Goal: Task Accomplishment & Management: Manage account settings

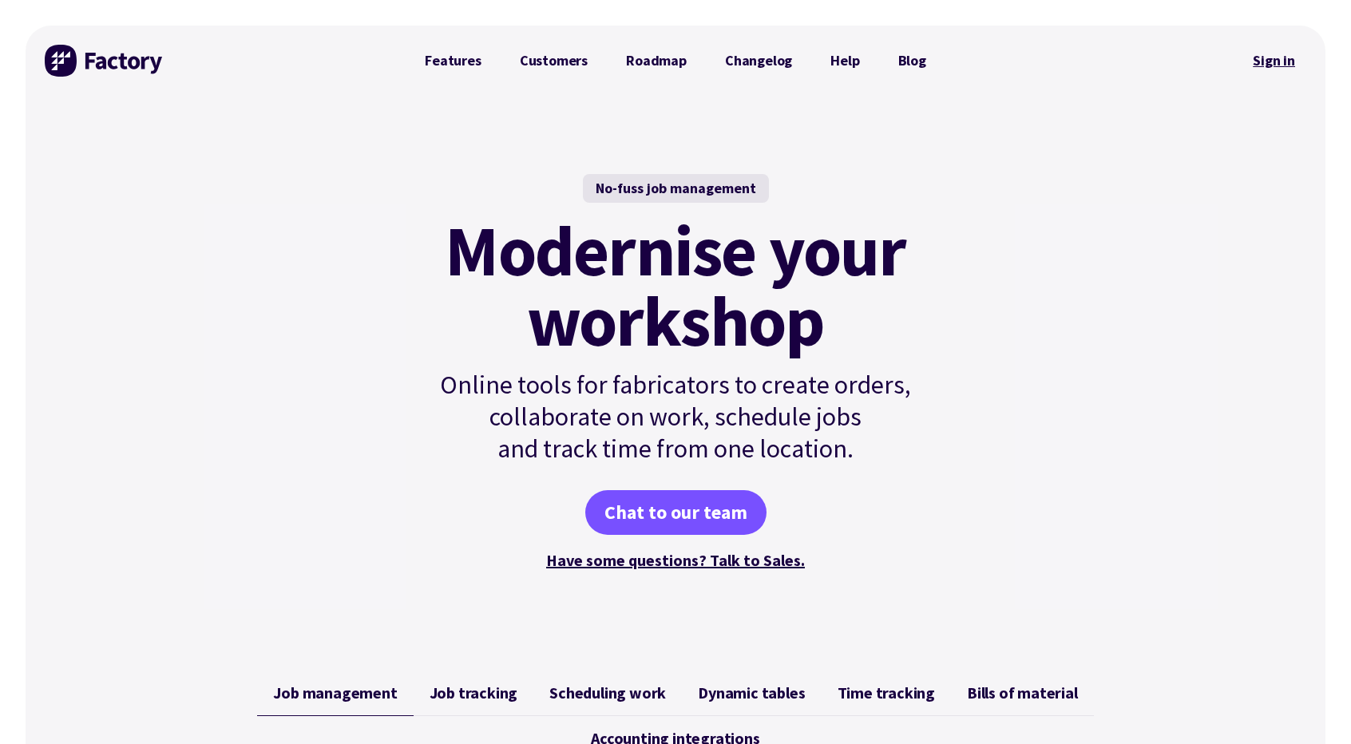
click at [1272, 54] on link "Sign in" at bounding box center [1274, 60] width 65 height 37
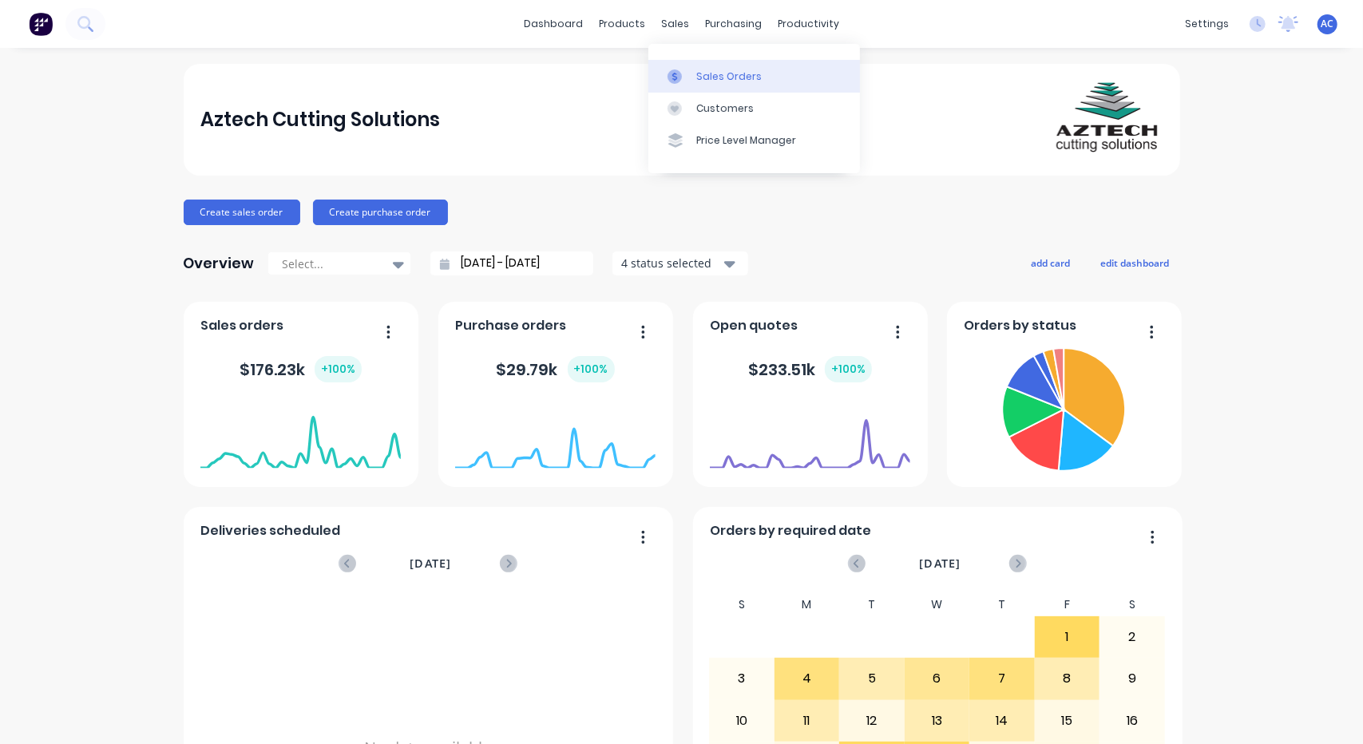
click at [676, 70] on icon at bounding box center [675, 76] width 14 height 14
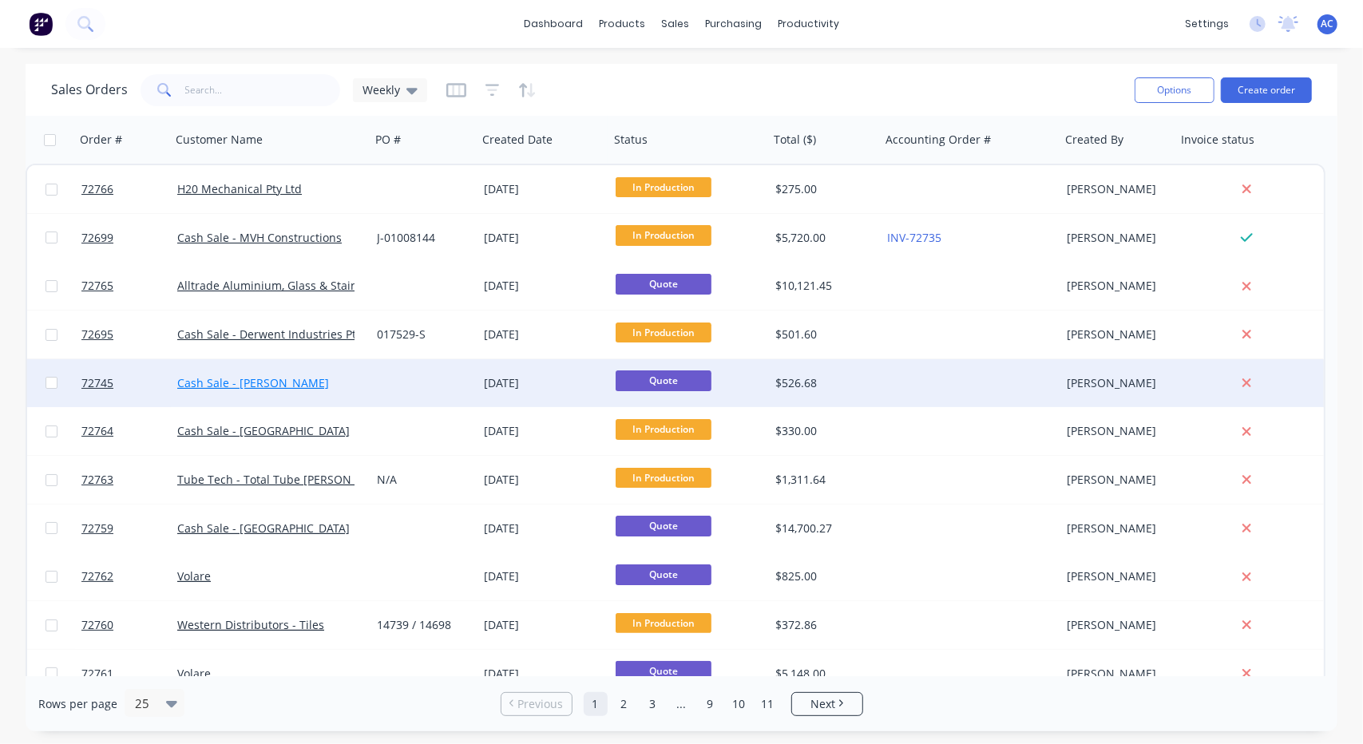
click at [278, 376] on link "Cash Sale - [PERSON_NAME]" at bounding box center [253, 382] width 152 height 15
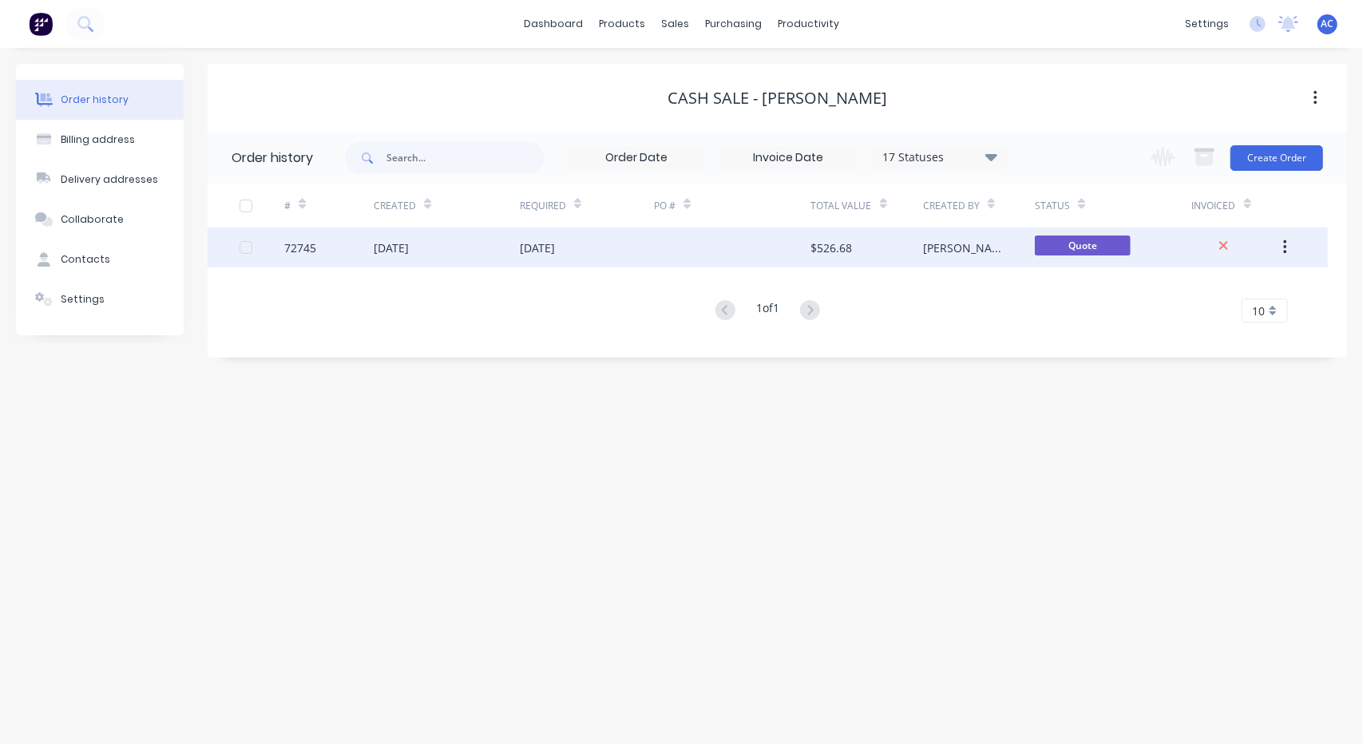
click at [824, 242] on div "$526.68" at bounding box center [832, 248] width 42 height 17
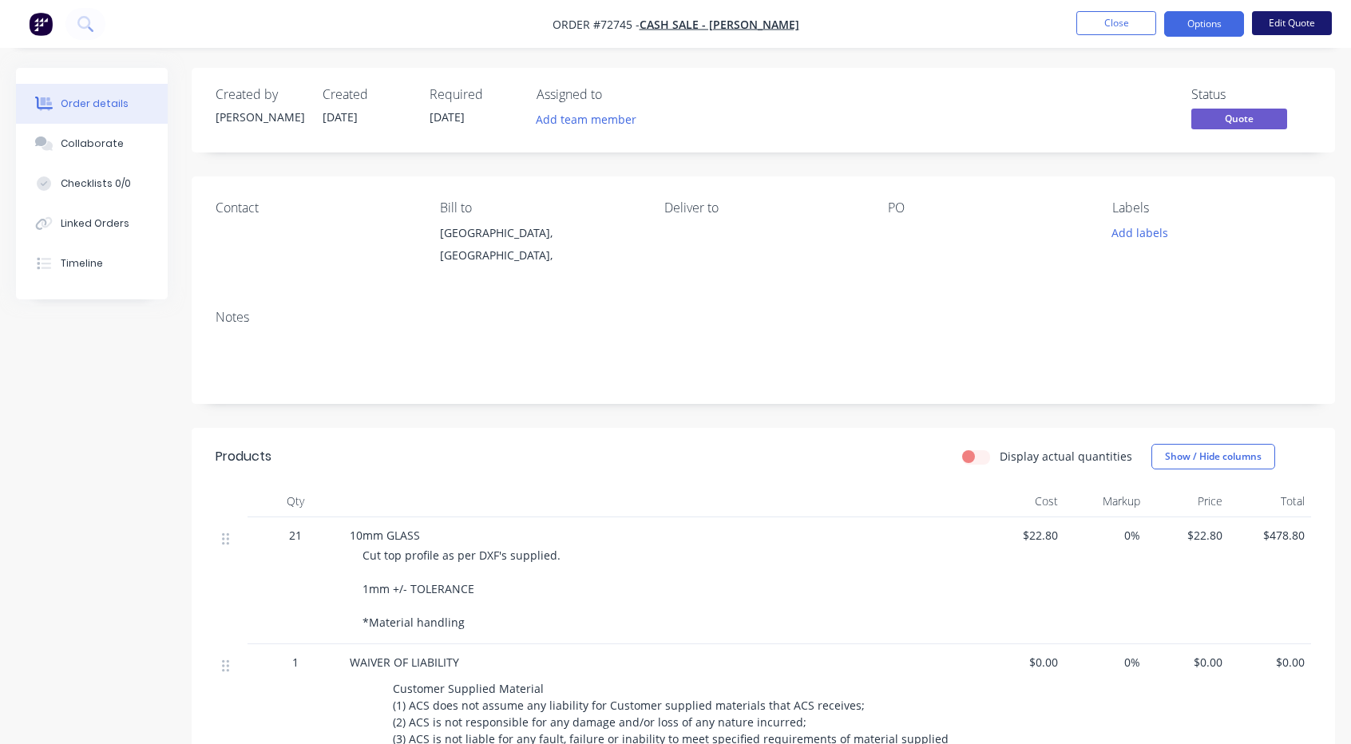
click at [1289, 30] on button "Edit Quote" at bounding box center [1292, 23] width 80 height 24
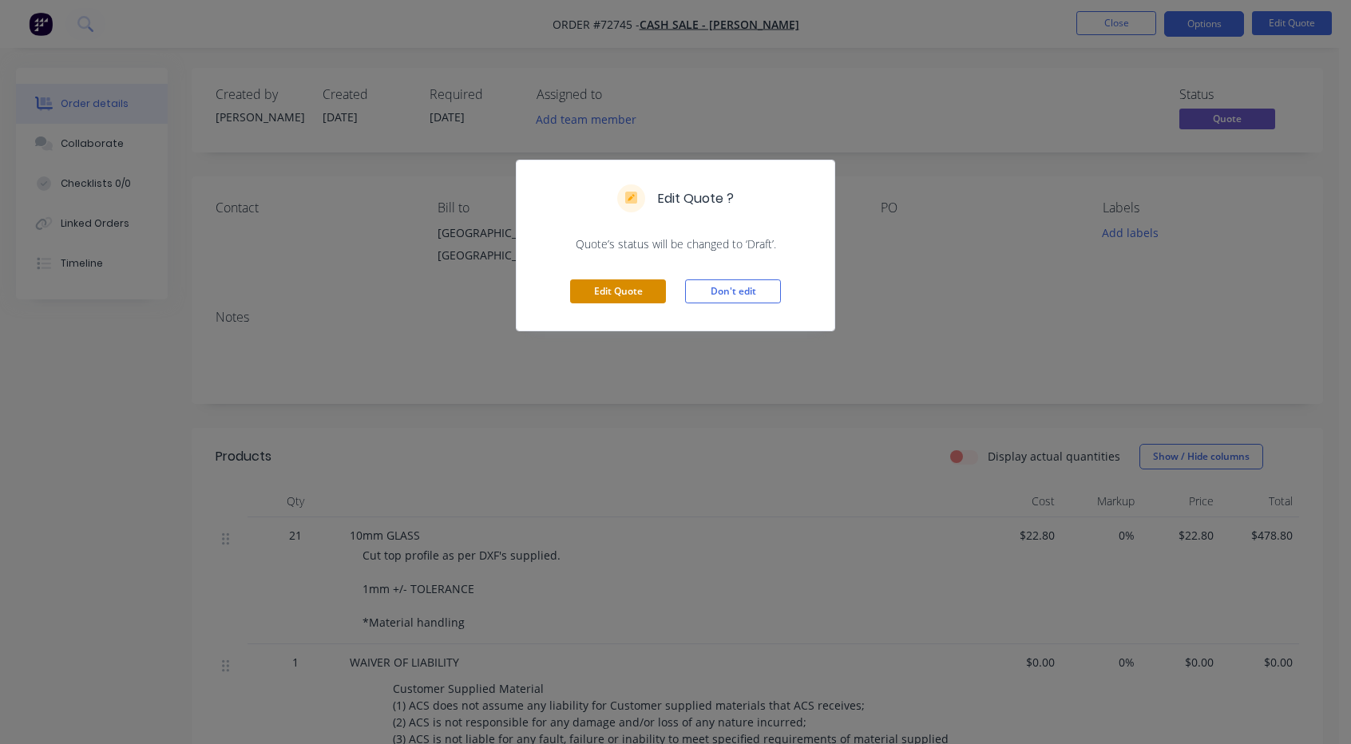
click at [645, 295] on button "Edit Quote" at bounding box center [618, 292] width 96 height 24
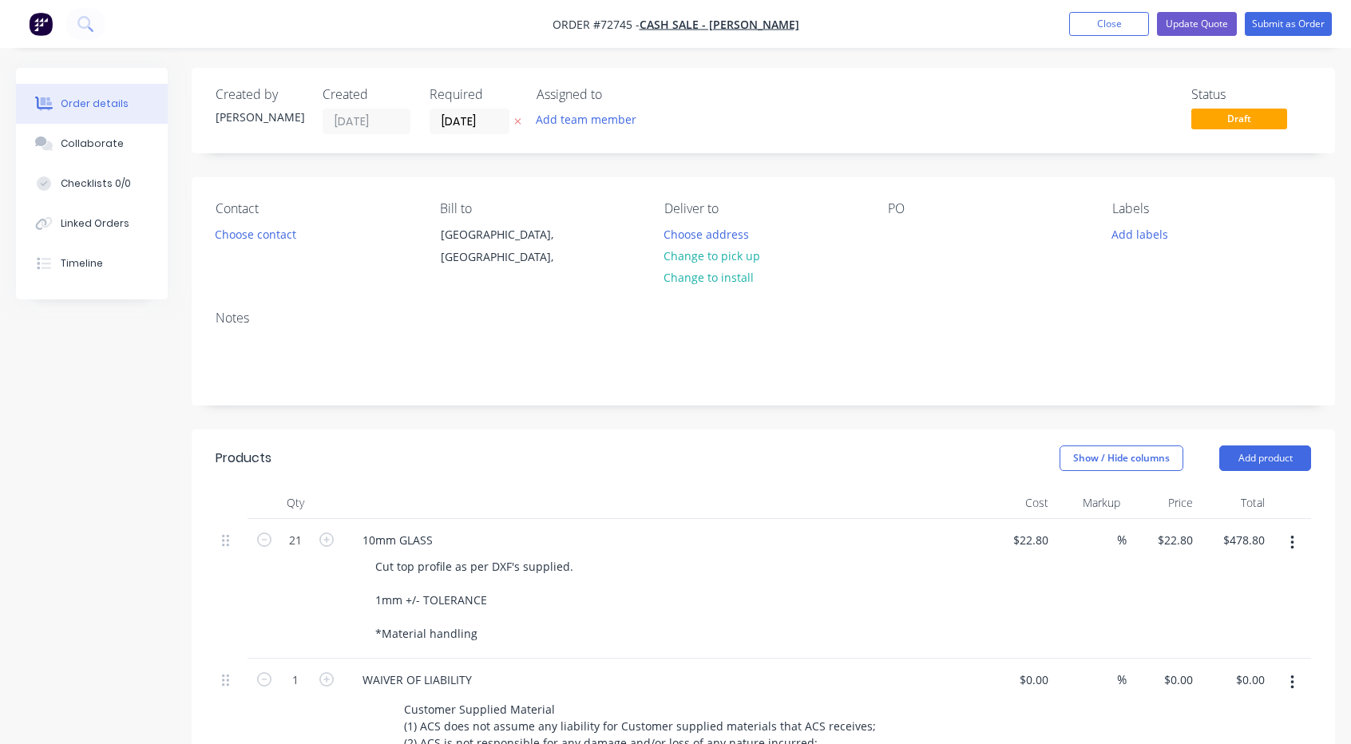
click at [450, 540] on div "10mm GLASS" at bounding box center [663, 540] width 626 height 23
click at [440, 538] on div "10mm GLASS" at bounding box center [398, 540] width 96 height 23
click at [301, 535] on input "21" at bounding box center [296, 541] width 42 height 24
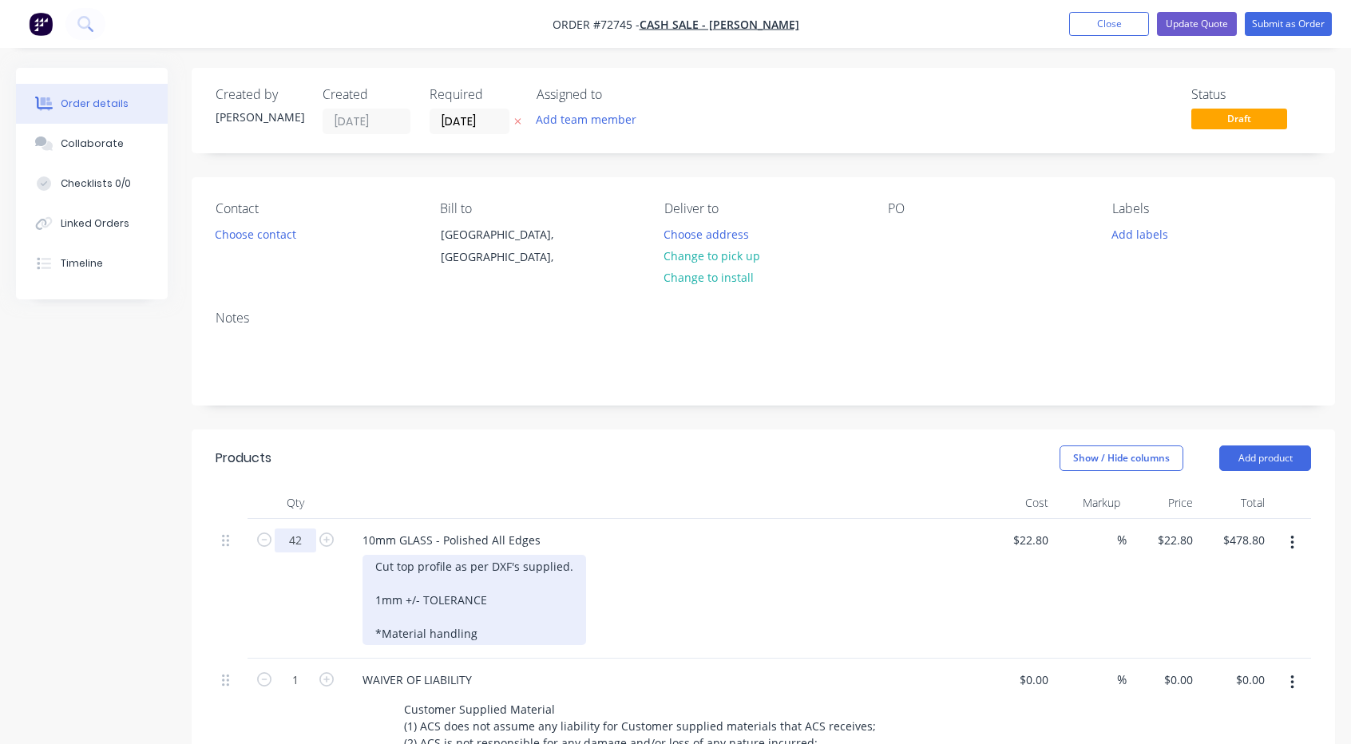
type input "42"
type input "$957.60"
click at [568, 566] on div "Cut top profile as per DXF's supplied. 1mm +/- TOLERANCE *Material handling" at bounding box center [475, 600] width 224 height 90
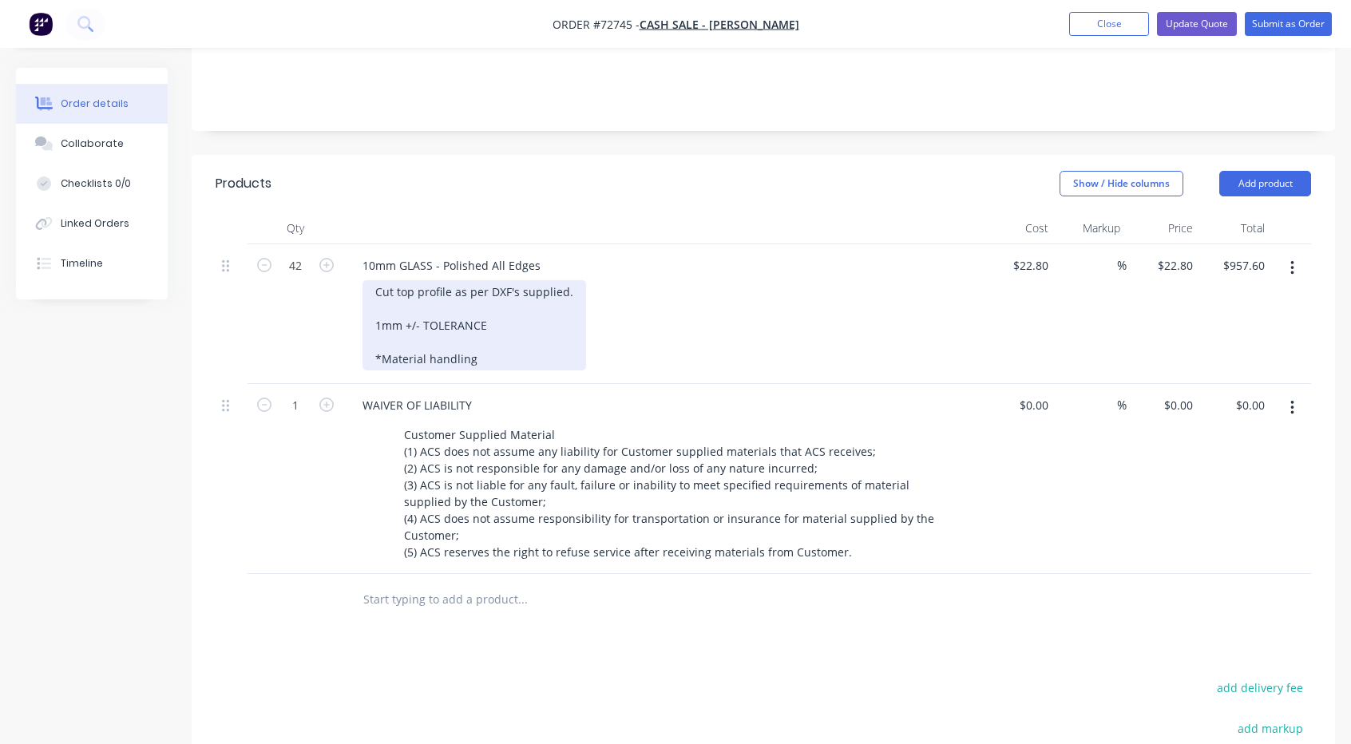
scroll to position [274, 0]
click at [569, 293] on div "Cut top profile as per DXF's supplied. 1mm +/- TOLERANCE *Material handling" at bounding box center [475, 326] width 224 height 90
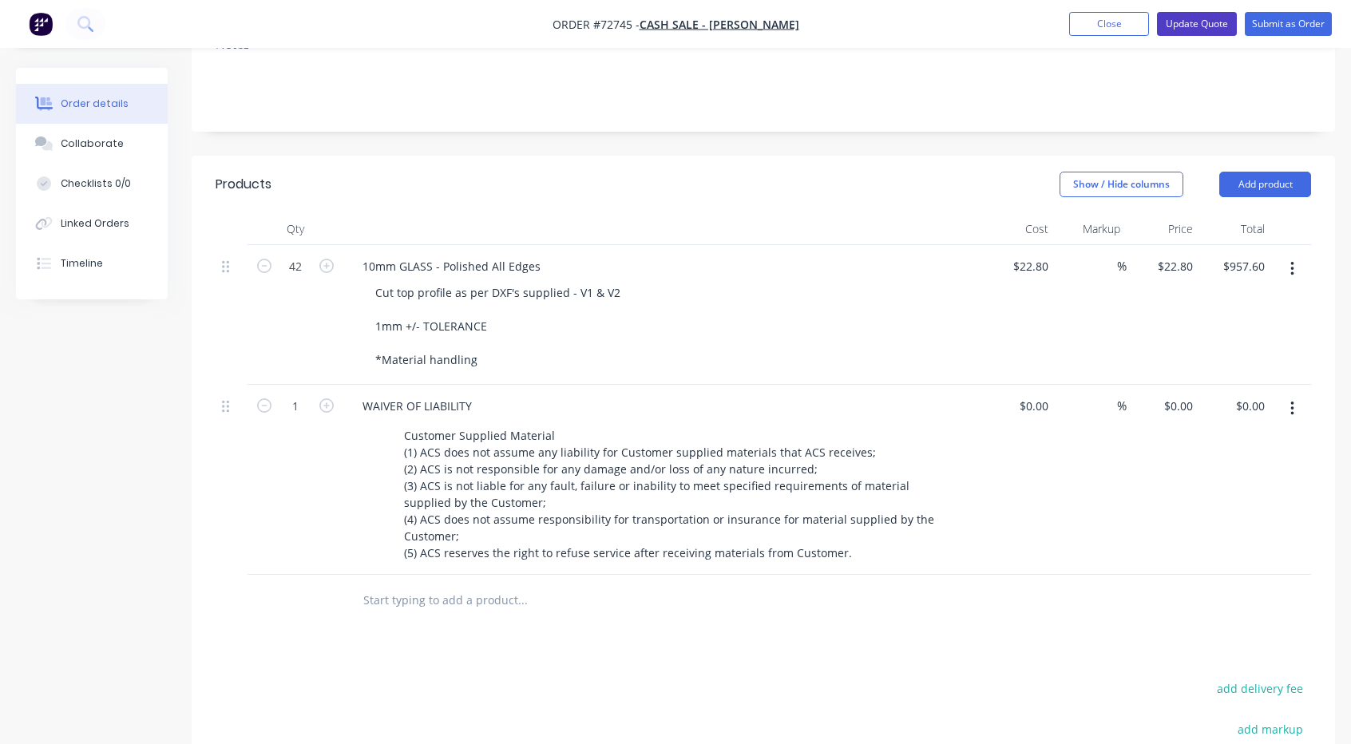
click at [1213, 22] on button "Update Quote" at bounding box center [1197, 24] width 80 height 24
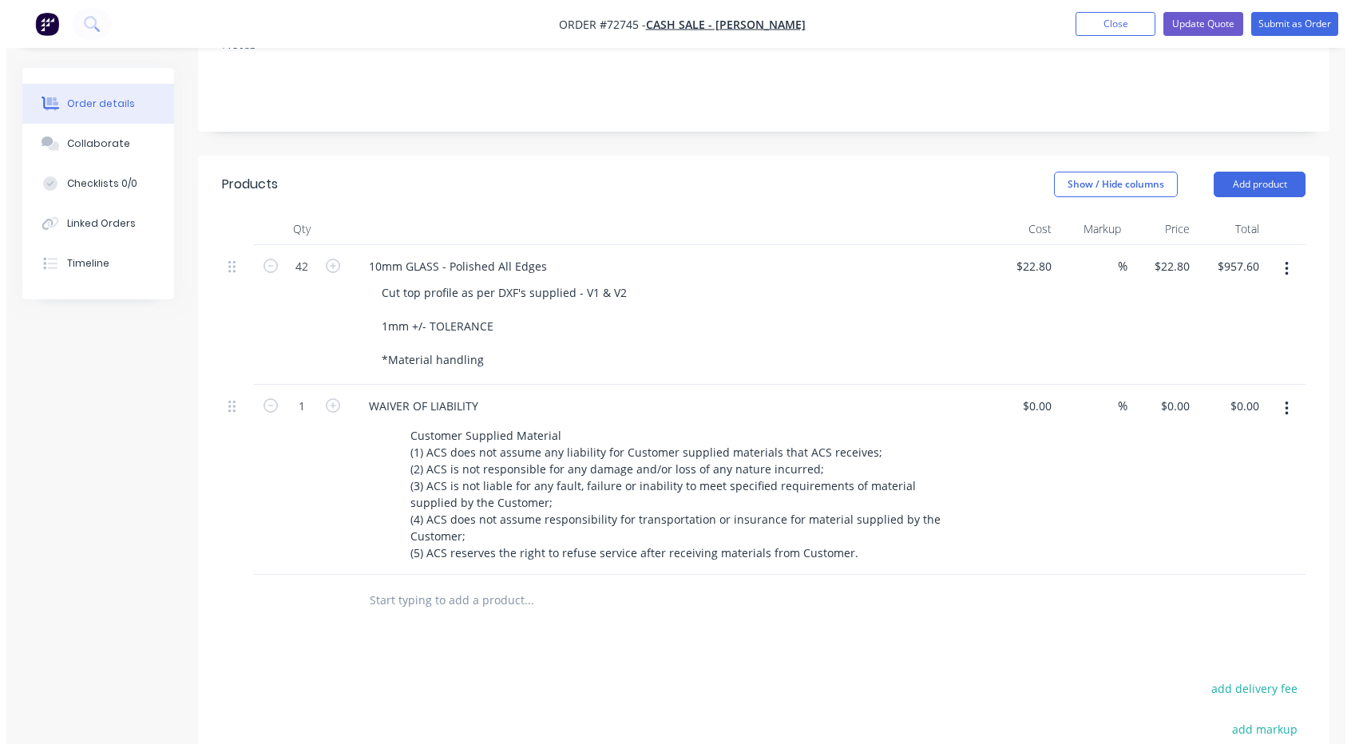
scroll to position [0, 0]
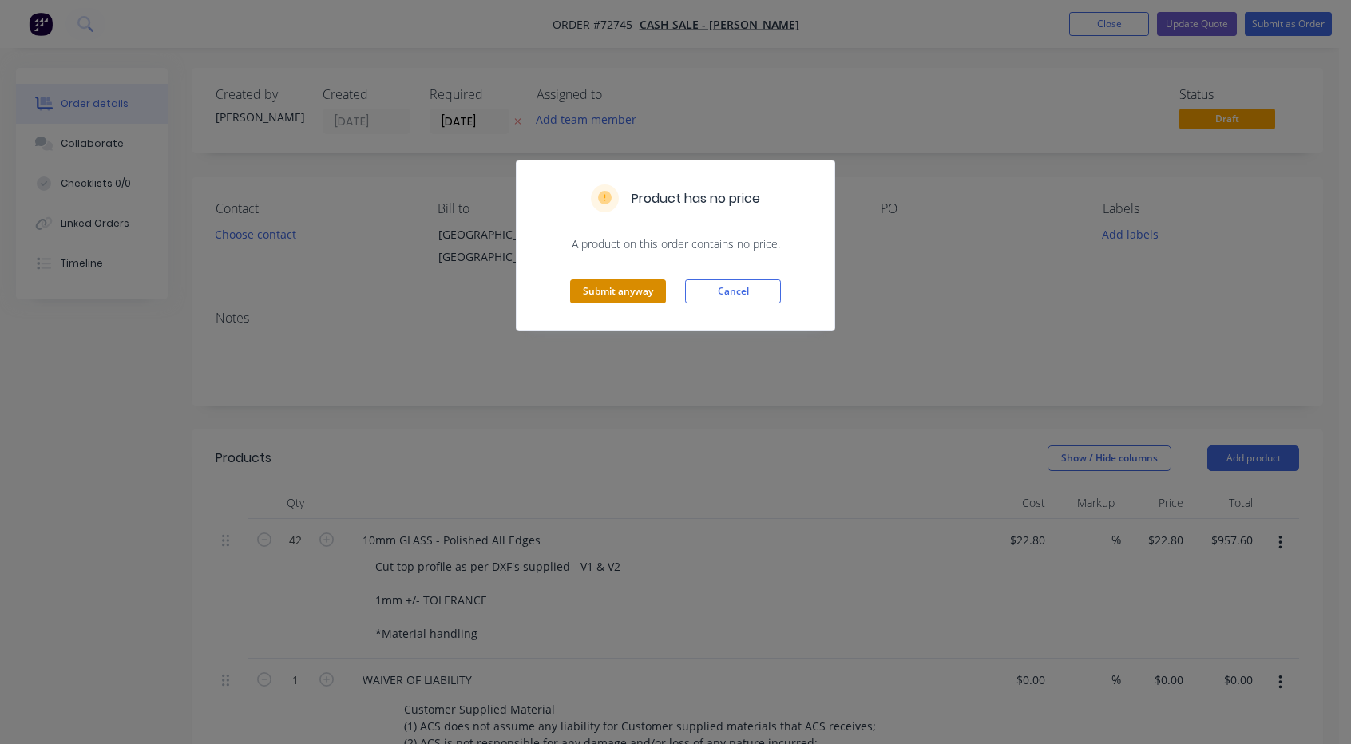
click at [641, 293] on button "Submit anyway" at bounding box center [618, 292] width 96 height 24
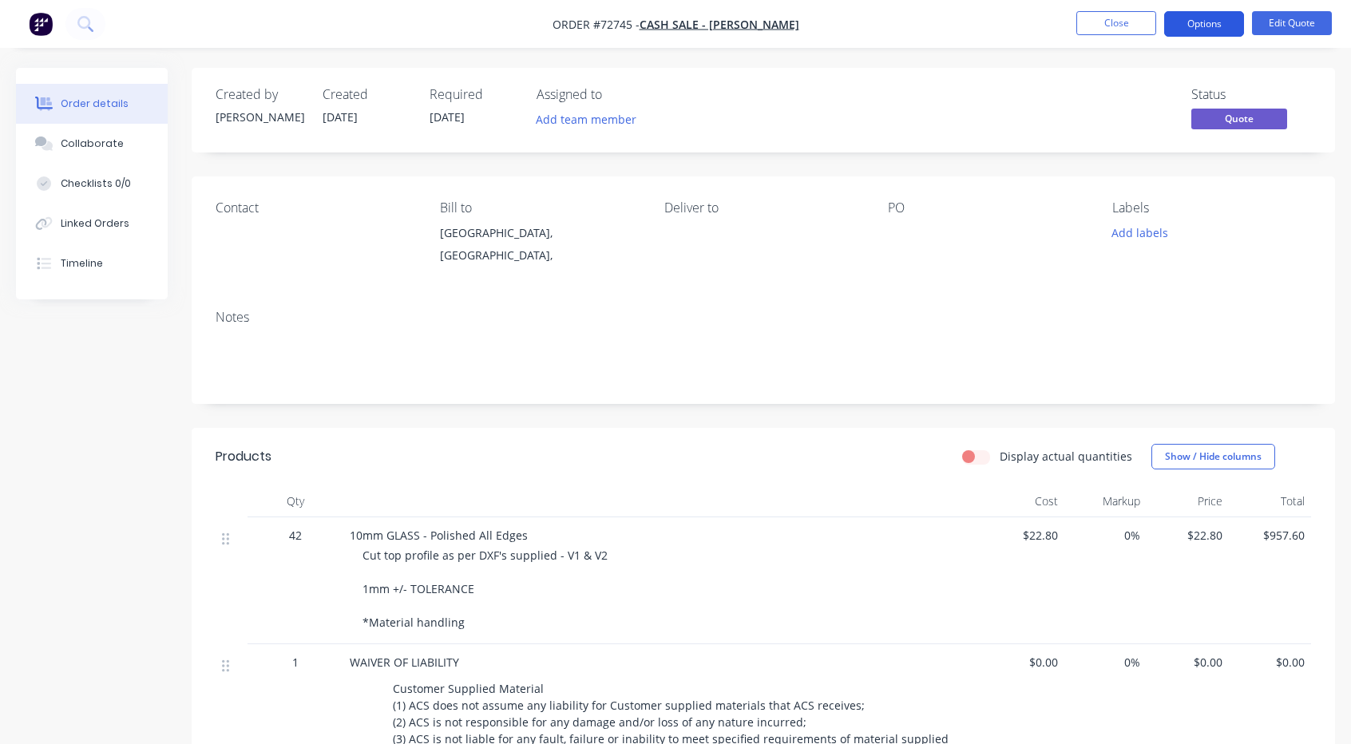
click at [1200, 25] on button "Options" at bounding box center [1205, 24] width 80 height 26
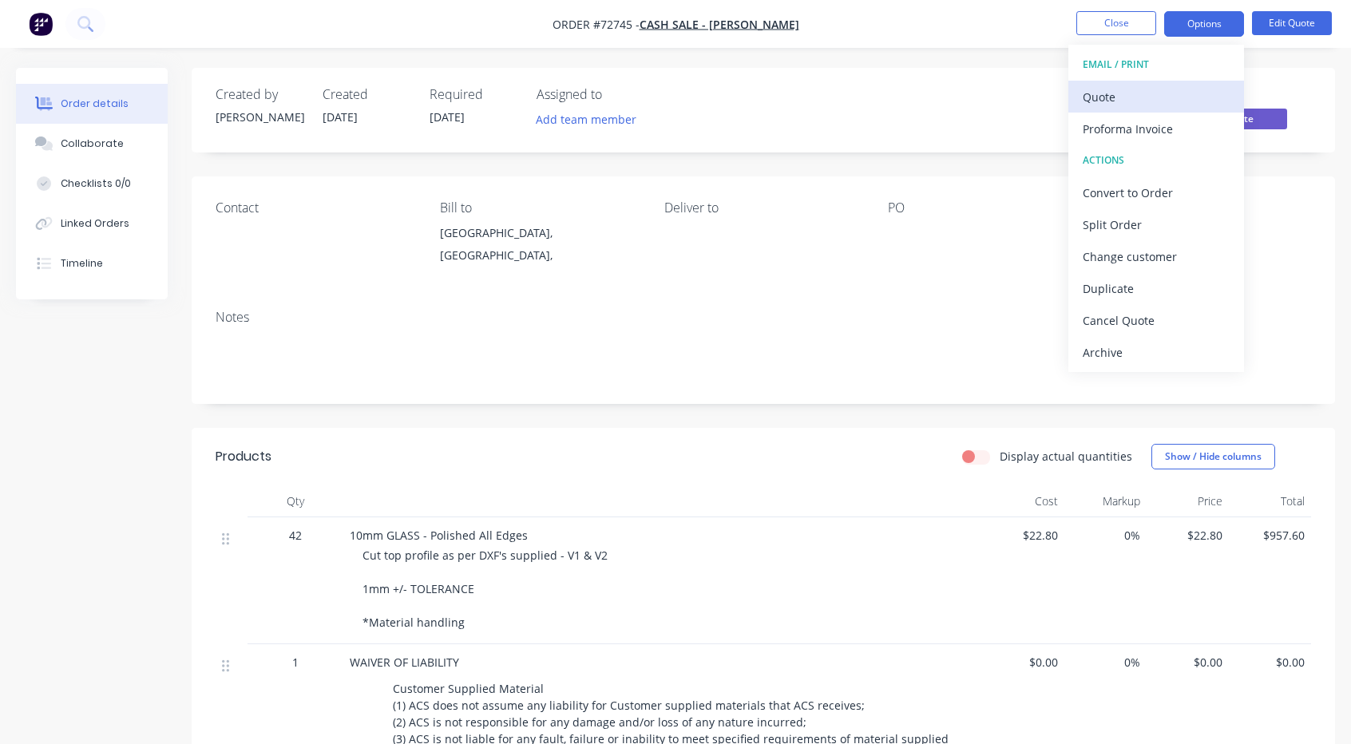
click at [1135, 83] on button "Quote" at bounding box center [1157, 97] width 176 height 32
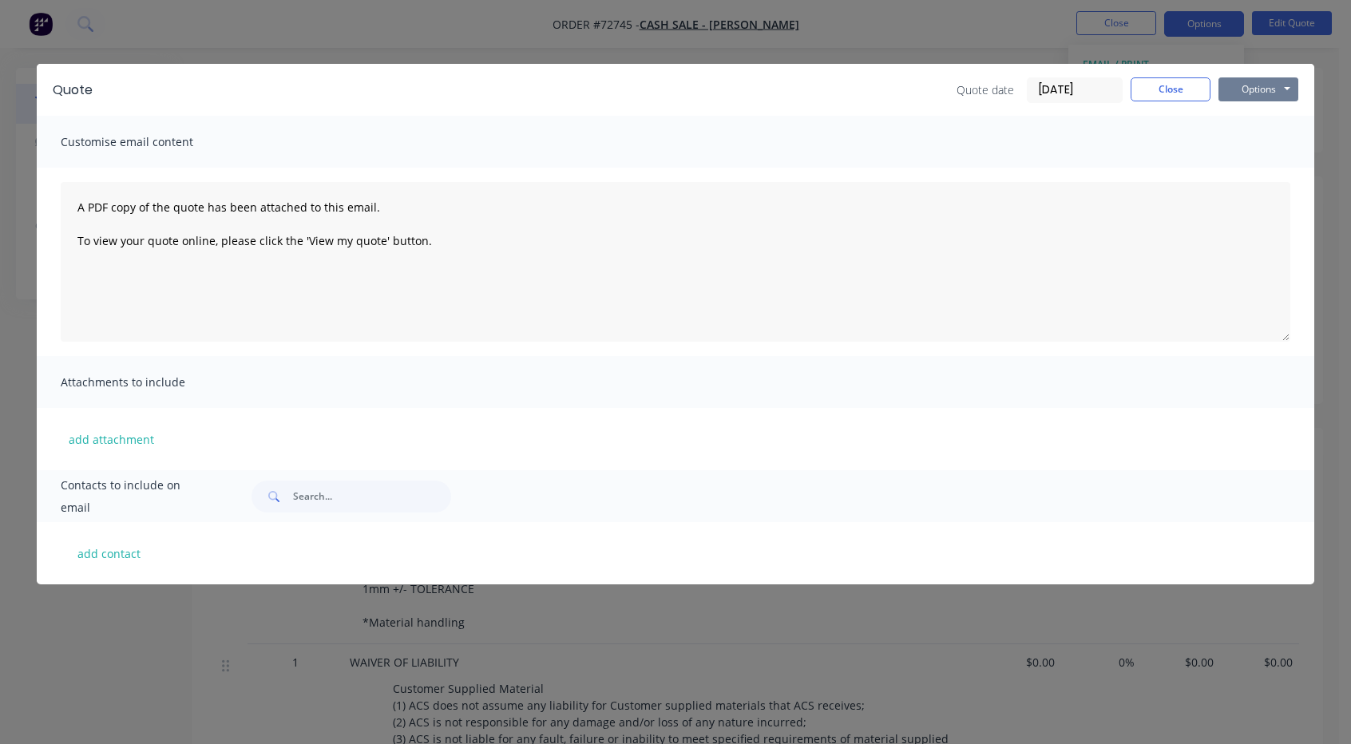
click at [1254, 93] on button "Options" at bounding box center [1259, 89] width 80 height 24
click at [1259, 141] on button "Print" at bounding box center [1270, 144] width 102 height 26
click at [1157, 89] on button "Close" at bounding box center [1171, 89] width 80 height 24
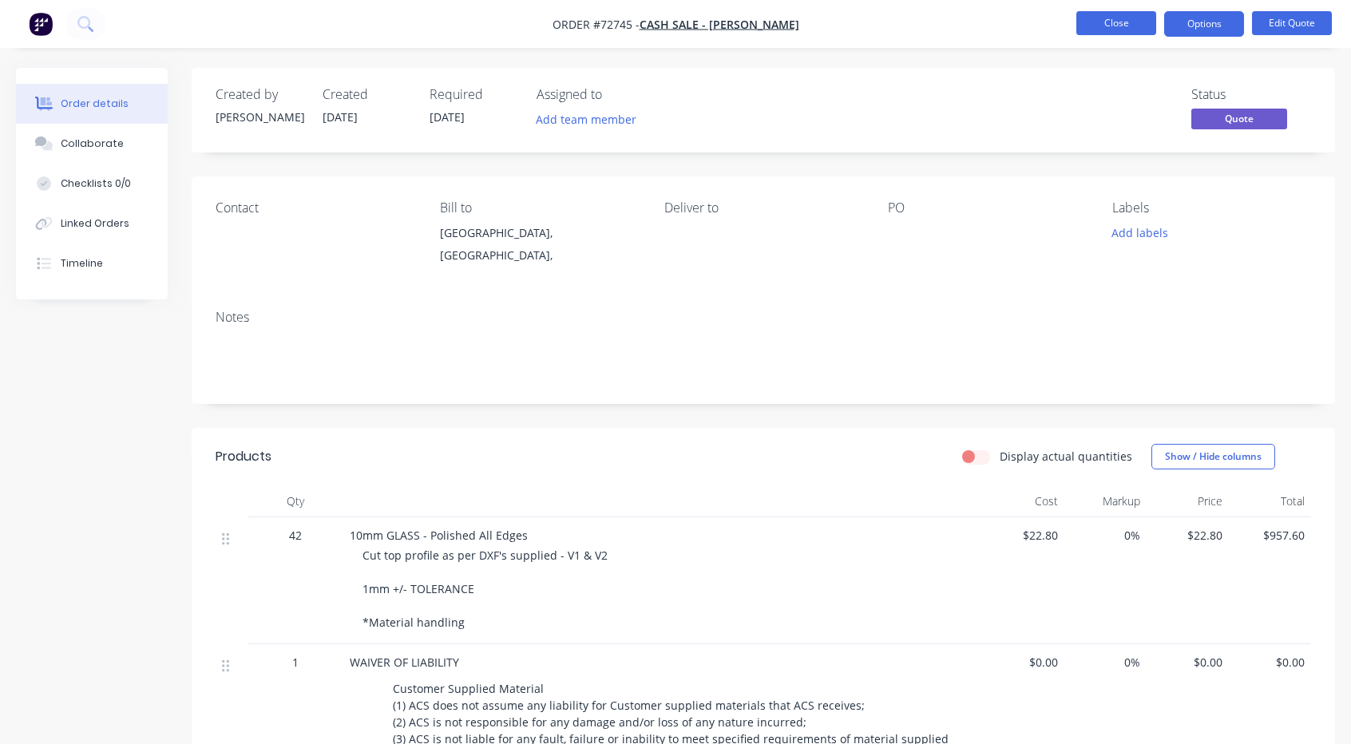
click at [1123, 28] on button "Close" at bounding box center [1117, 23] width 80 height 24
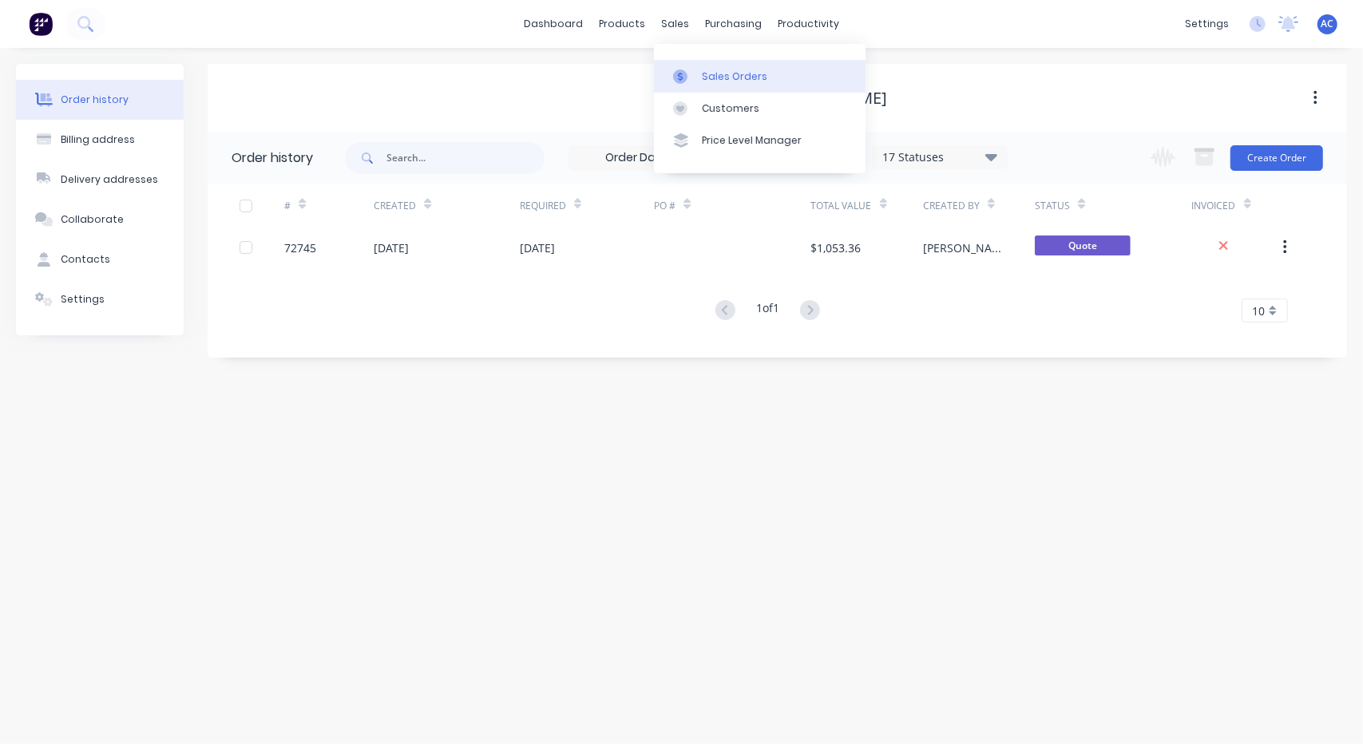
click at [700, 71] on link "Sales Orders" at bounding box center [760, 76] width 212 height 32
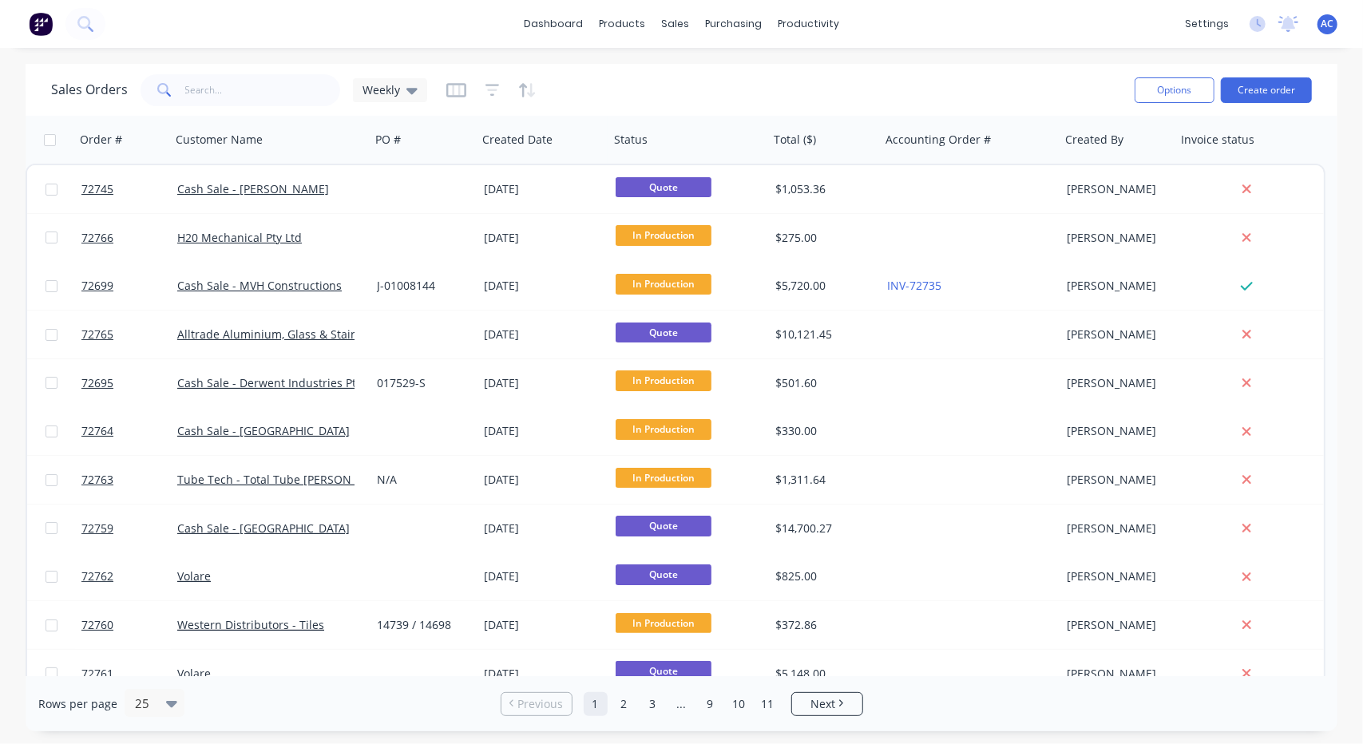
click at [1330, 27] on span "AC" at bounding box center [1328, 24] width 13 height 14
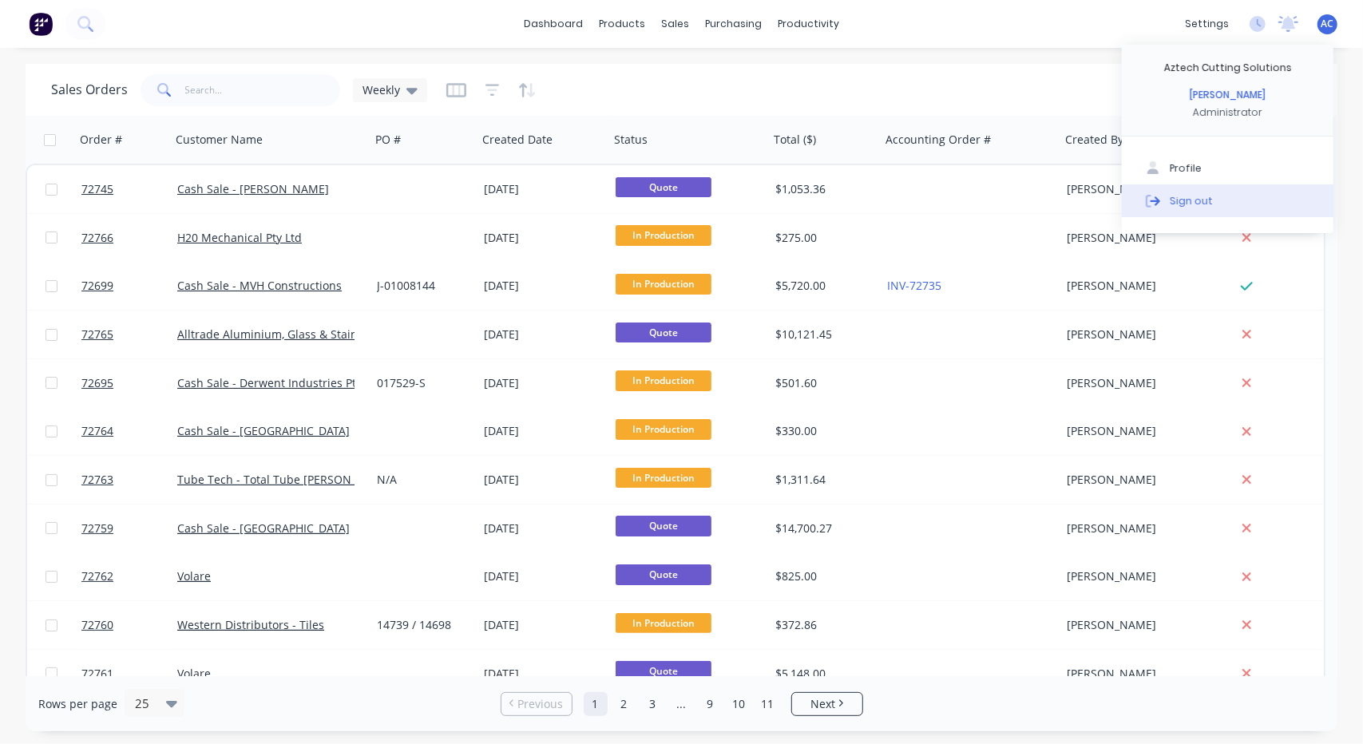
click at [1192, 200] on div "Sign out" at bounding box center [1191, 200] width 43 height 14
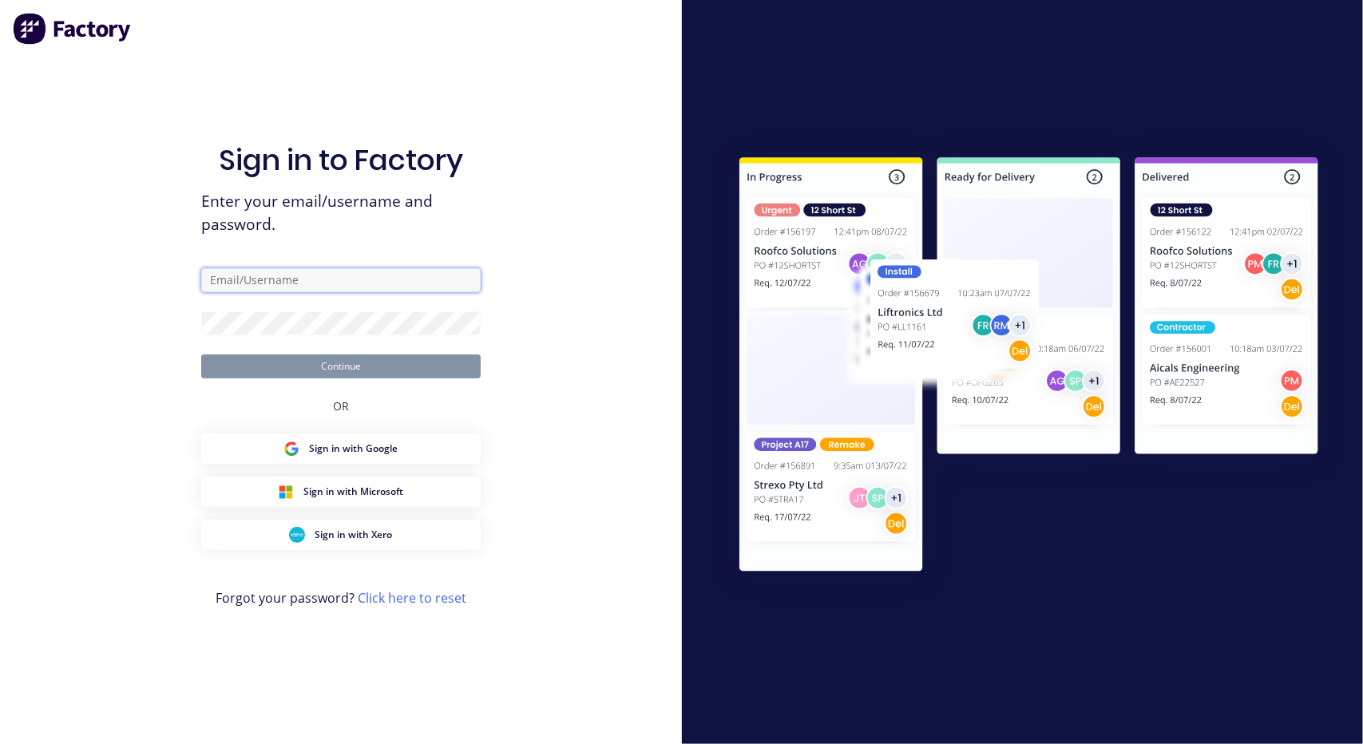
type input "[PERSON_NAME][EMAIL_ADDRESS][DOMAIN_NAME][PERSON_NAME]"
